Goal: Check status: Check status

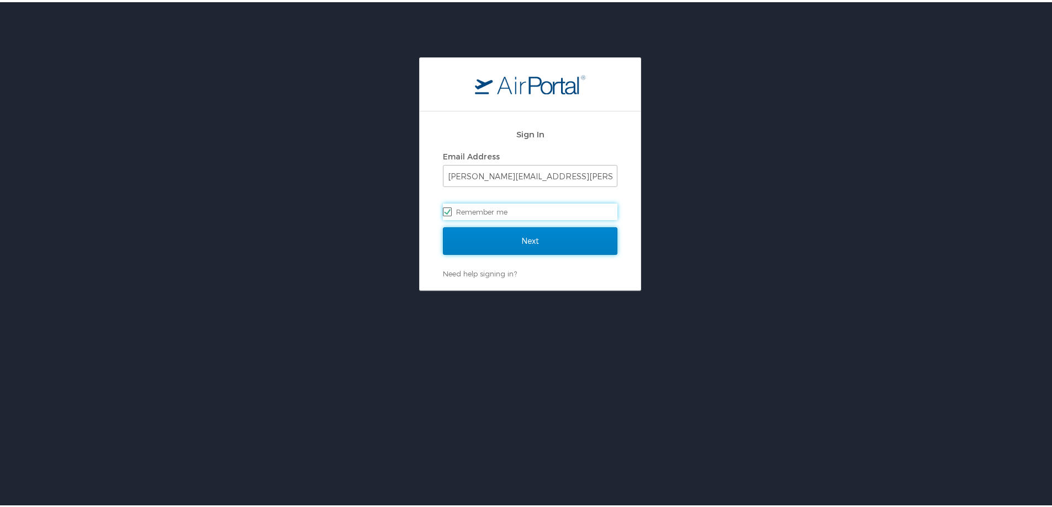
click at [489, 229] on input "Next" at bounding box center [530, 239] width 174 height 28
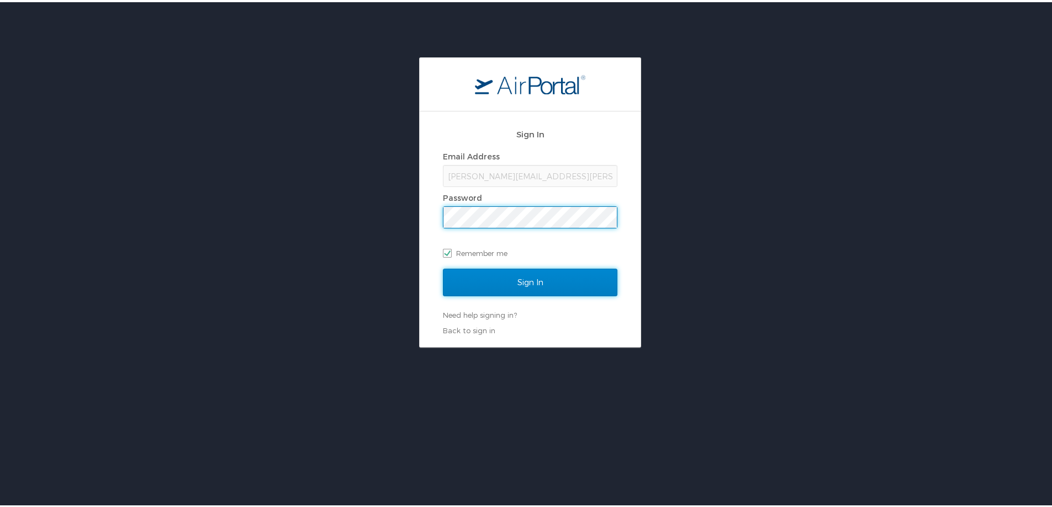
click at [485, 268] on input "Sign In" at bounding box center [530, 281] width 174 height 28
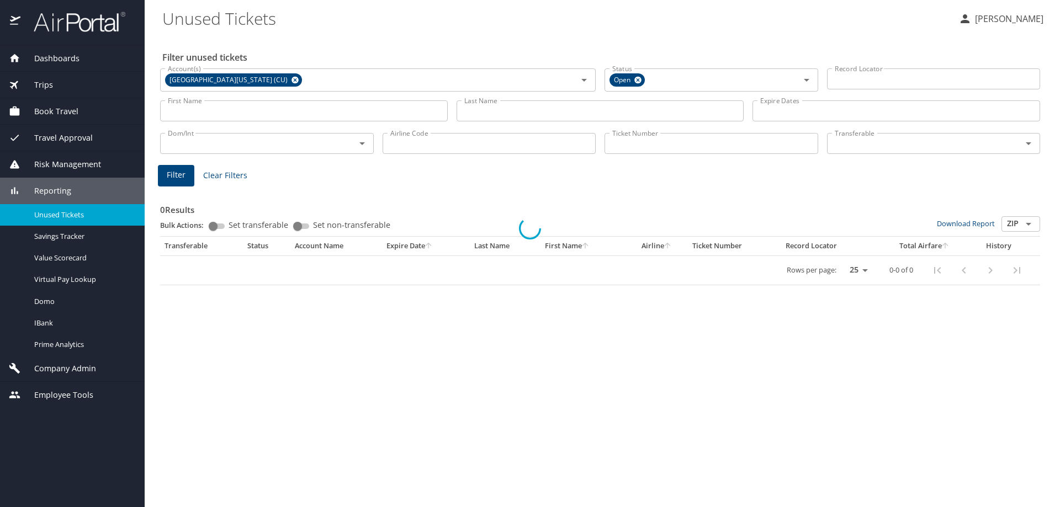
click at [493, 110] on div at bounding box center [530, 228] width 1060 height 558
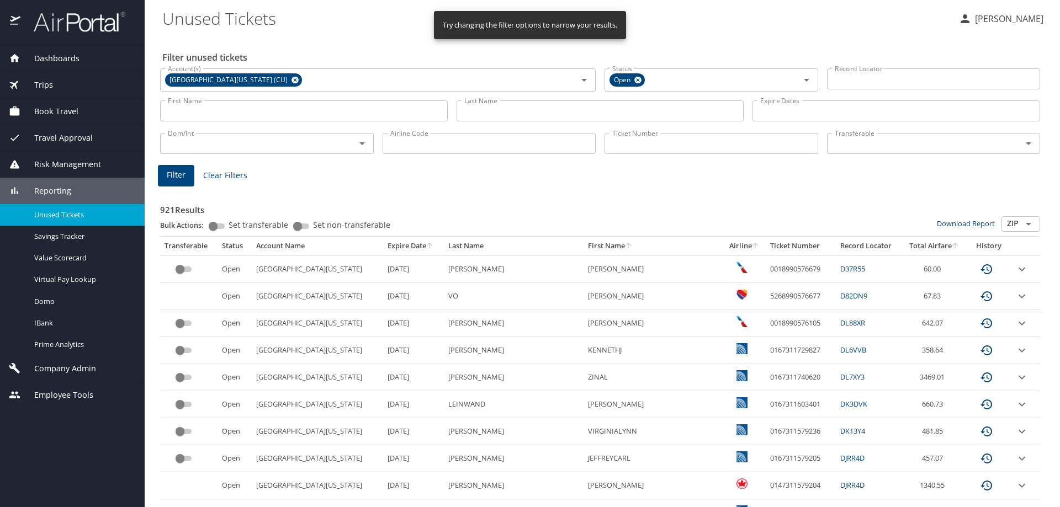
click at [472, 110] on input "Last Name" at bounding box center [600, 110] width 288 height 21
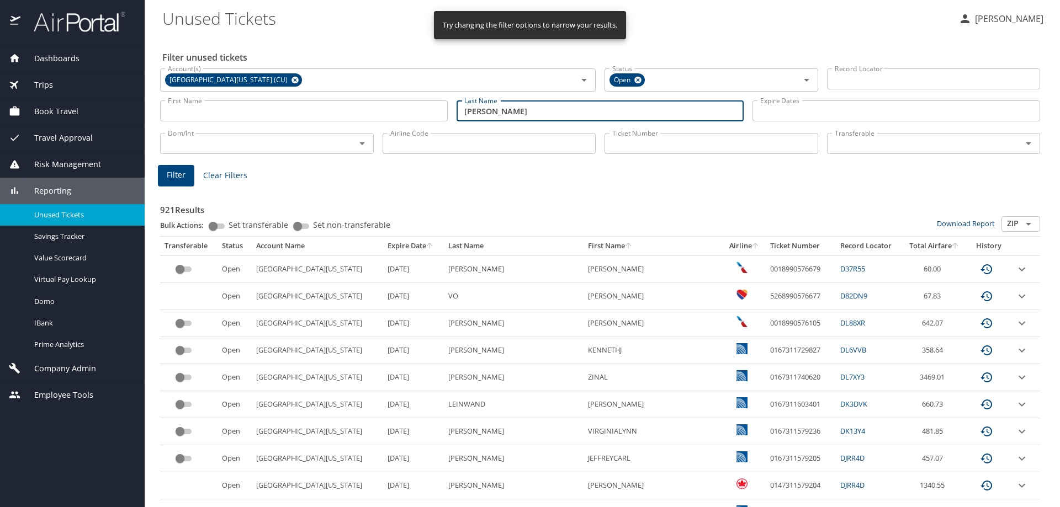
type input "[PERSON_NAME]"
click at [177, 184] on button "Filter" at bounding box center [176, 176] width 36 height 22
